Goal: Ask a question

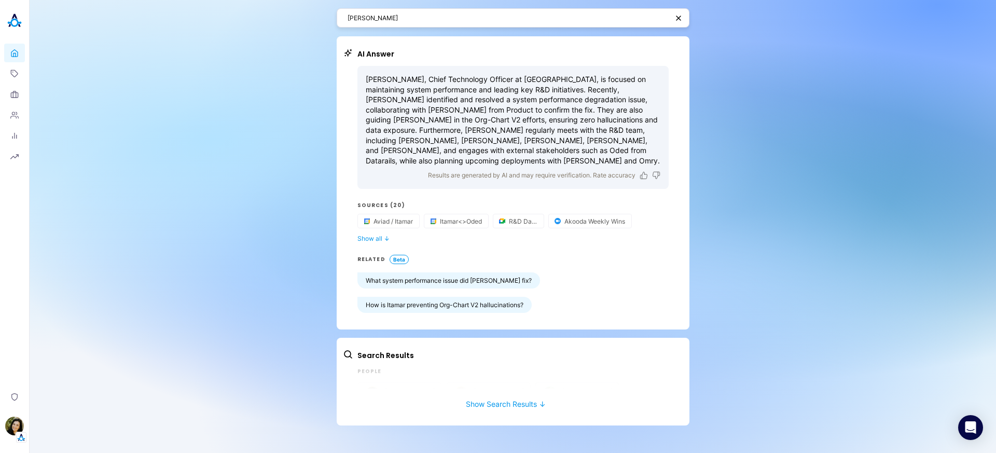
click at [525, 25] on div "[PERSON_NAME]" at bounding box center [513, 17] width 353 height 19
click at [503, 22] on textarea "[PERSON_NAME]" at bounding box center [507, 18] width 320 height 10
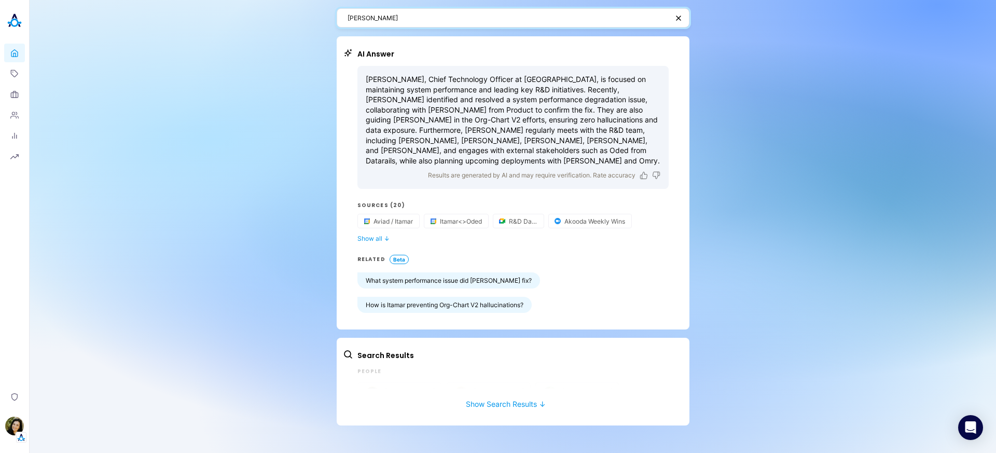
paste textarea "who knows the most about the chrome extension?"
type textarea "who knows the most about the chrome extension?"
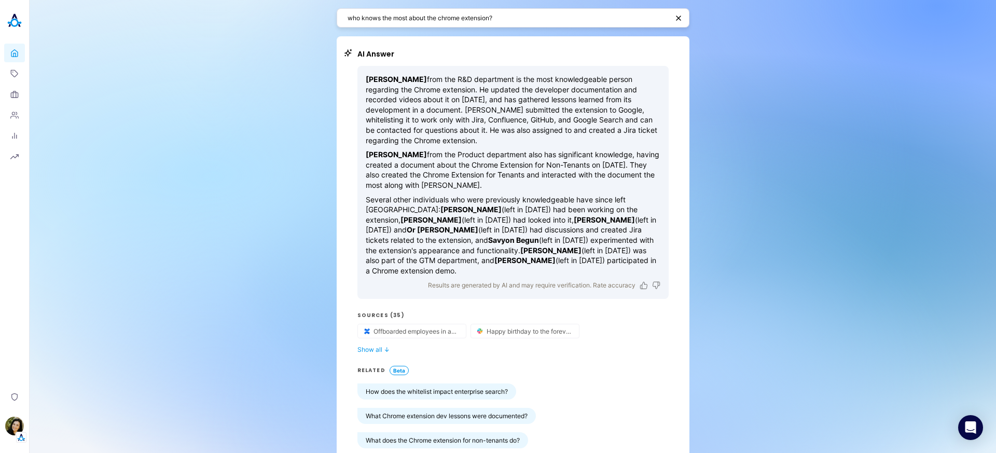
click at [124, 96] on div "who knows the most about the chrome extension? AI Answer [PERSON_NAME] from the…" at bounding box center [513, 284] width 966 height 569
click at [12, 71] on icon at bounding box center [14, 73] width 8 height 8
